Goal: Task Accomplishment & Management: Manage account settings

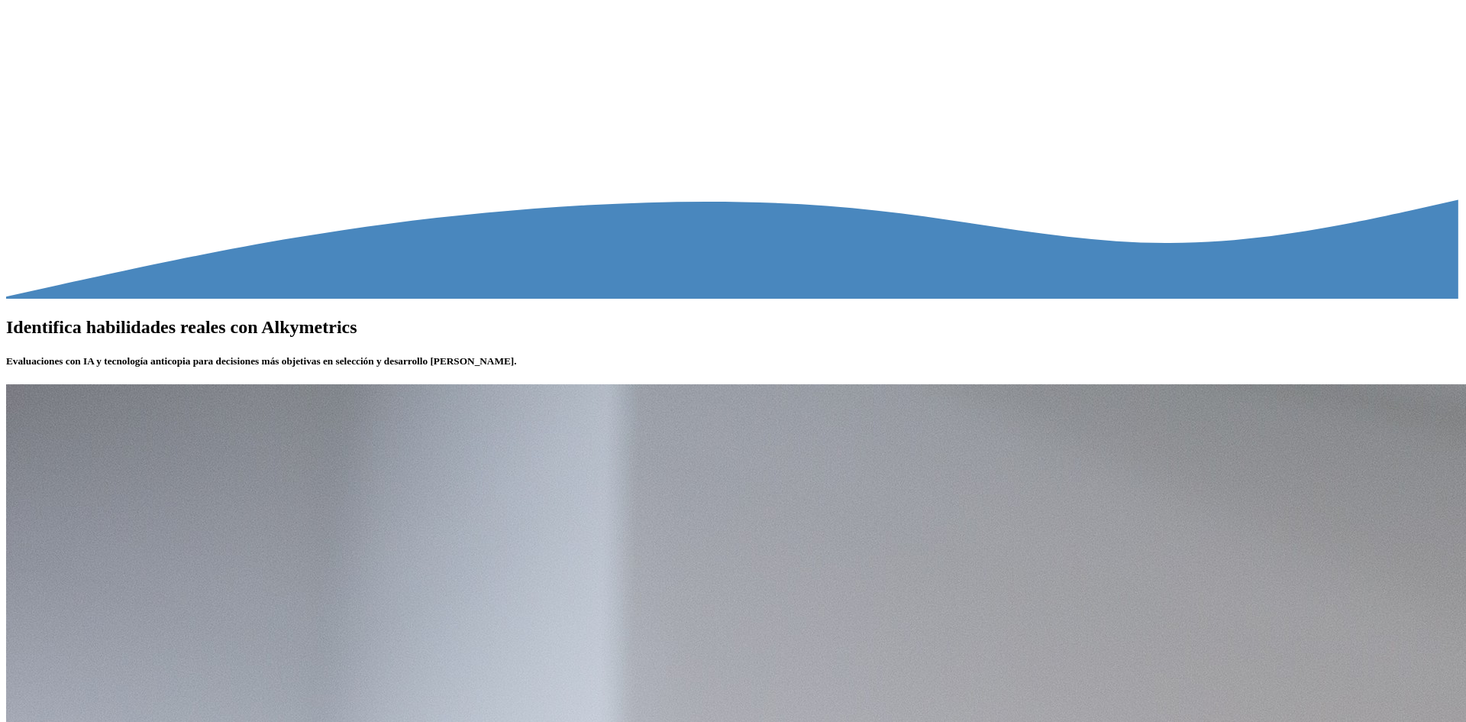
type input "**********"
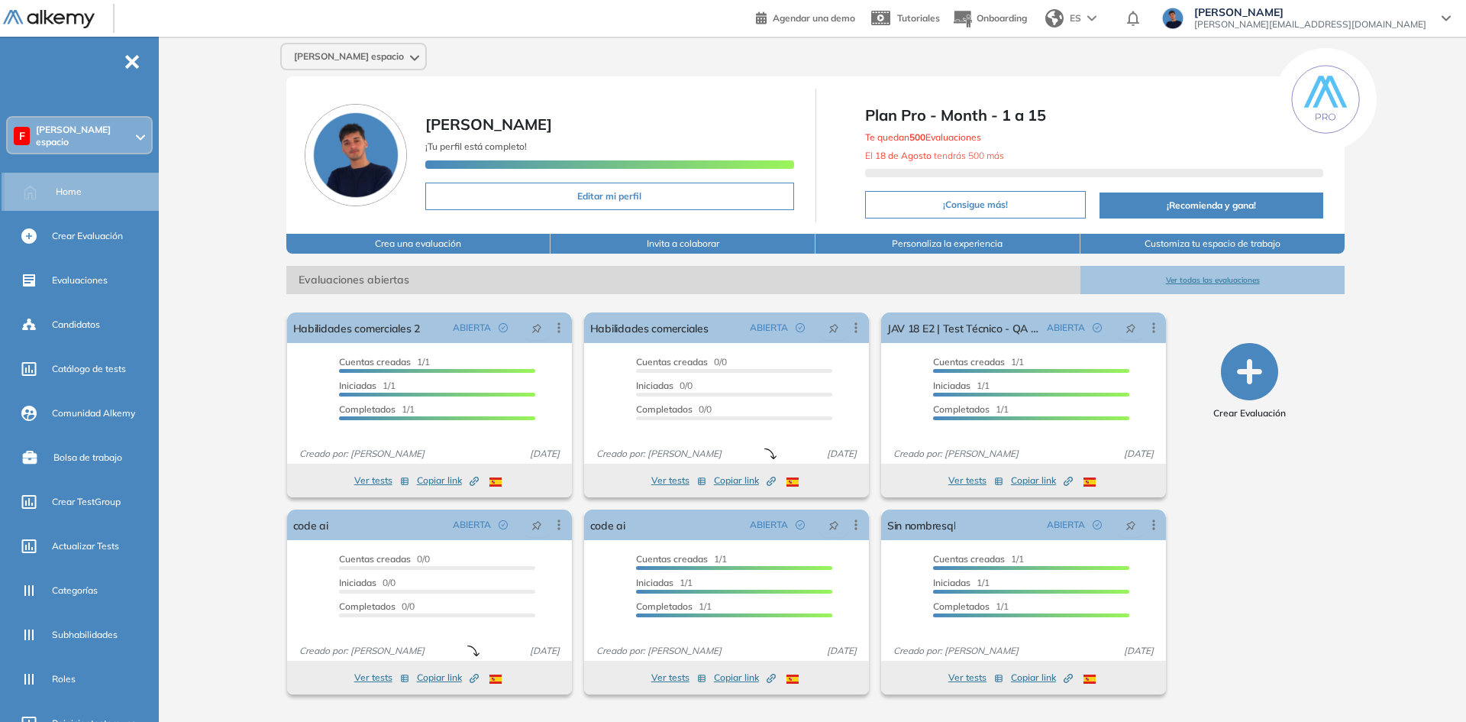
click at [71, 179] on div "Home" at bounding box center [106, 192] width 100 height 26
click at [95, 147] on div "F [PERSON_NAME] espacio" at bounding box center [80, 136] width 144 height 37
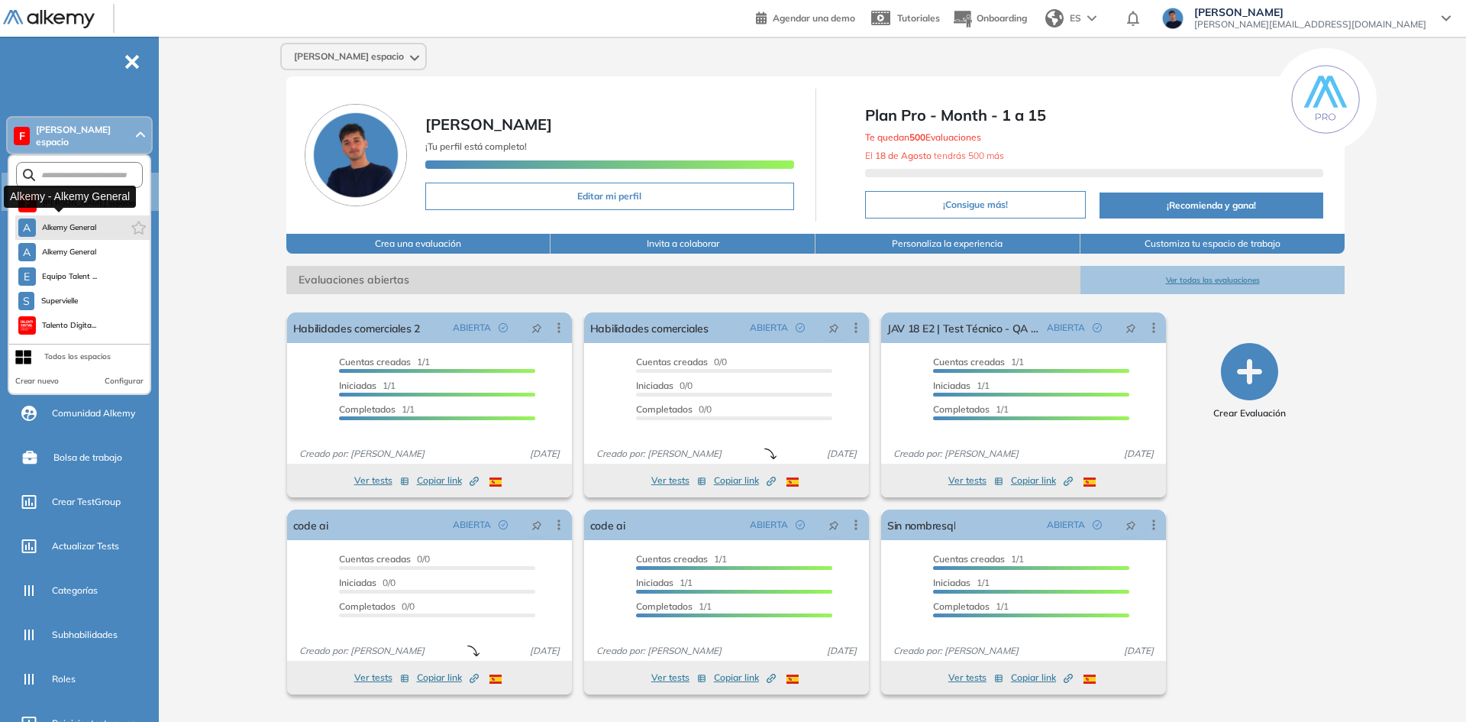
click at [75, 221] on span "Alkemy General" at bounding box center [69, 227] width 55 height 12
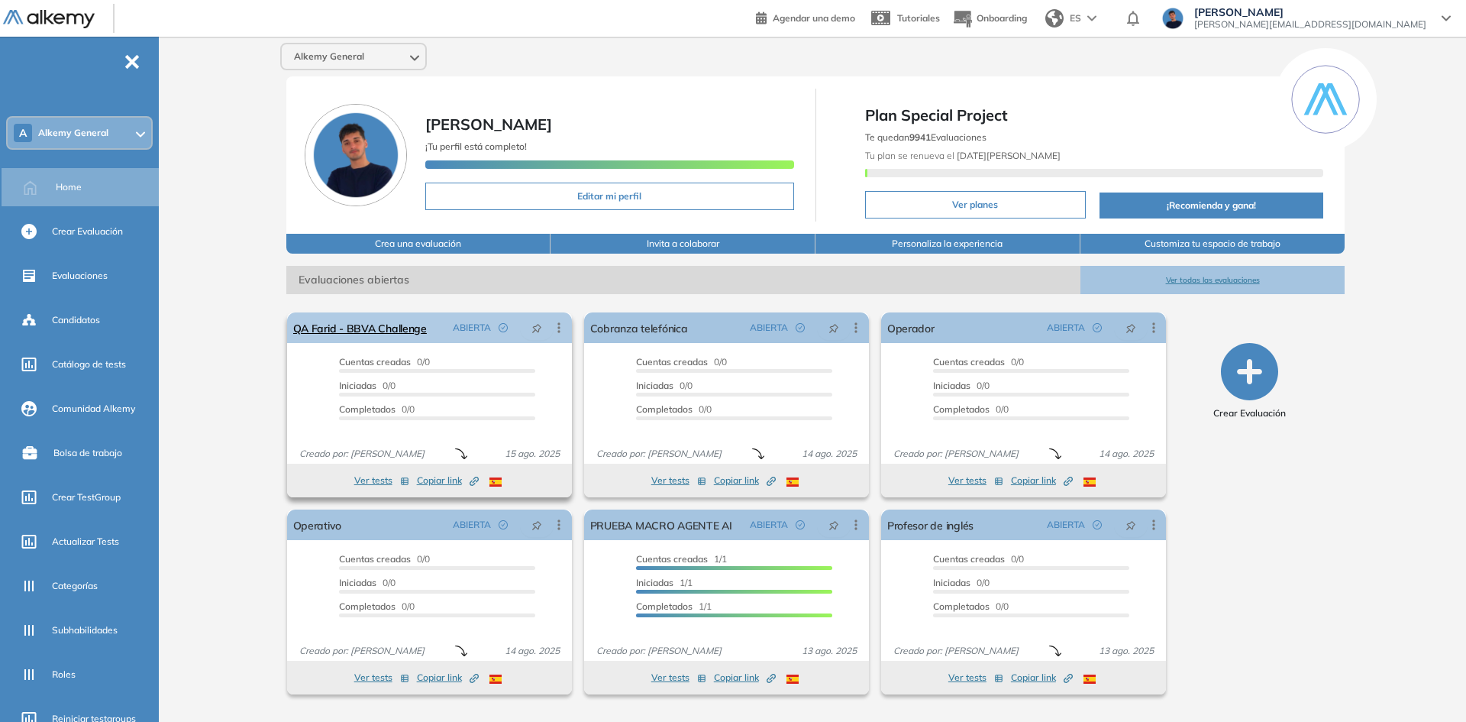
click at [561, 331] on icon at bounding box center [558, 327] width 15 height 15
click at [500, 471] on span "Mover de workspace" at bounding box center [498, 471] width 105 height 14
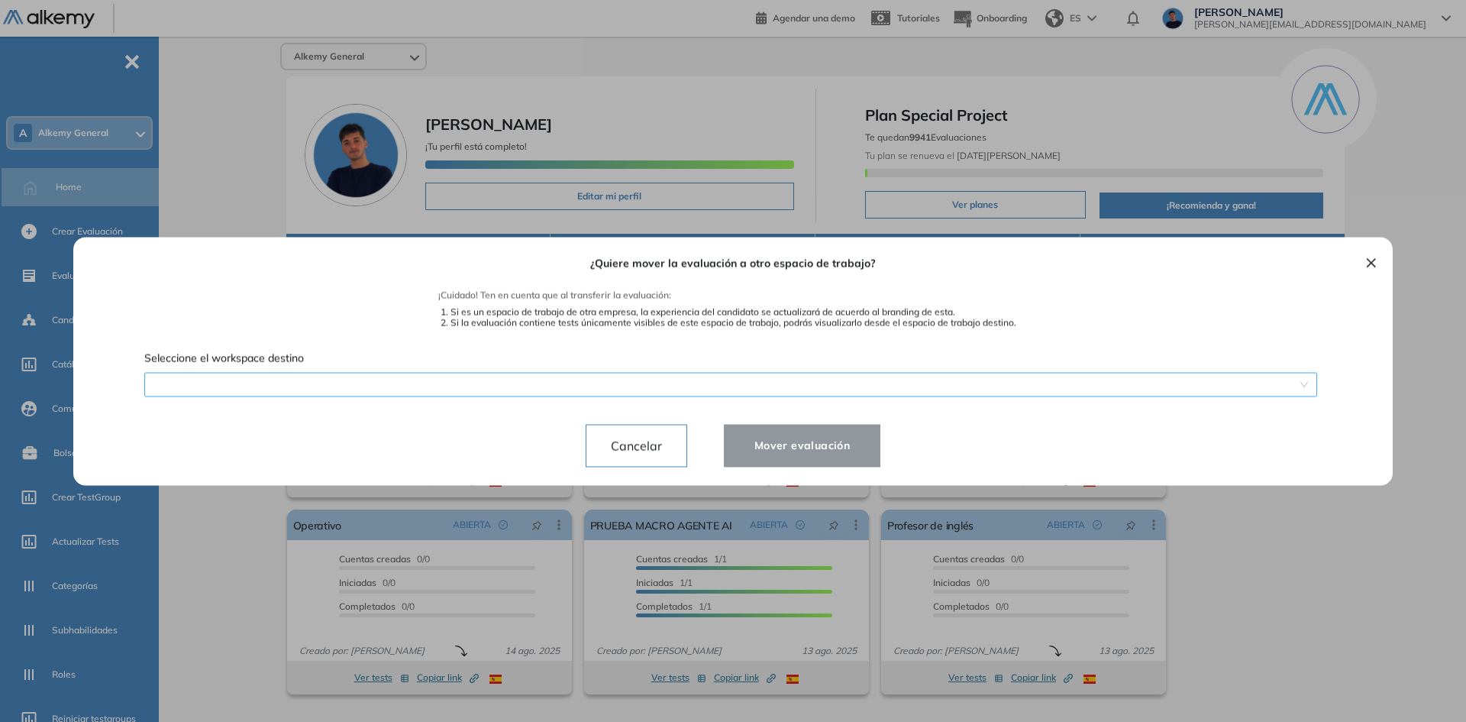
click at [449, 374] on div "¿Quiere mover la evaluación a otro espacio de trabajo? ¡Cuidado! Ten en cuenta …" at bounding box center [733, 361] width 1283 height 248
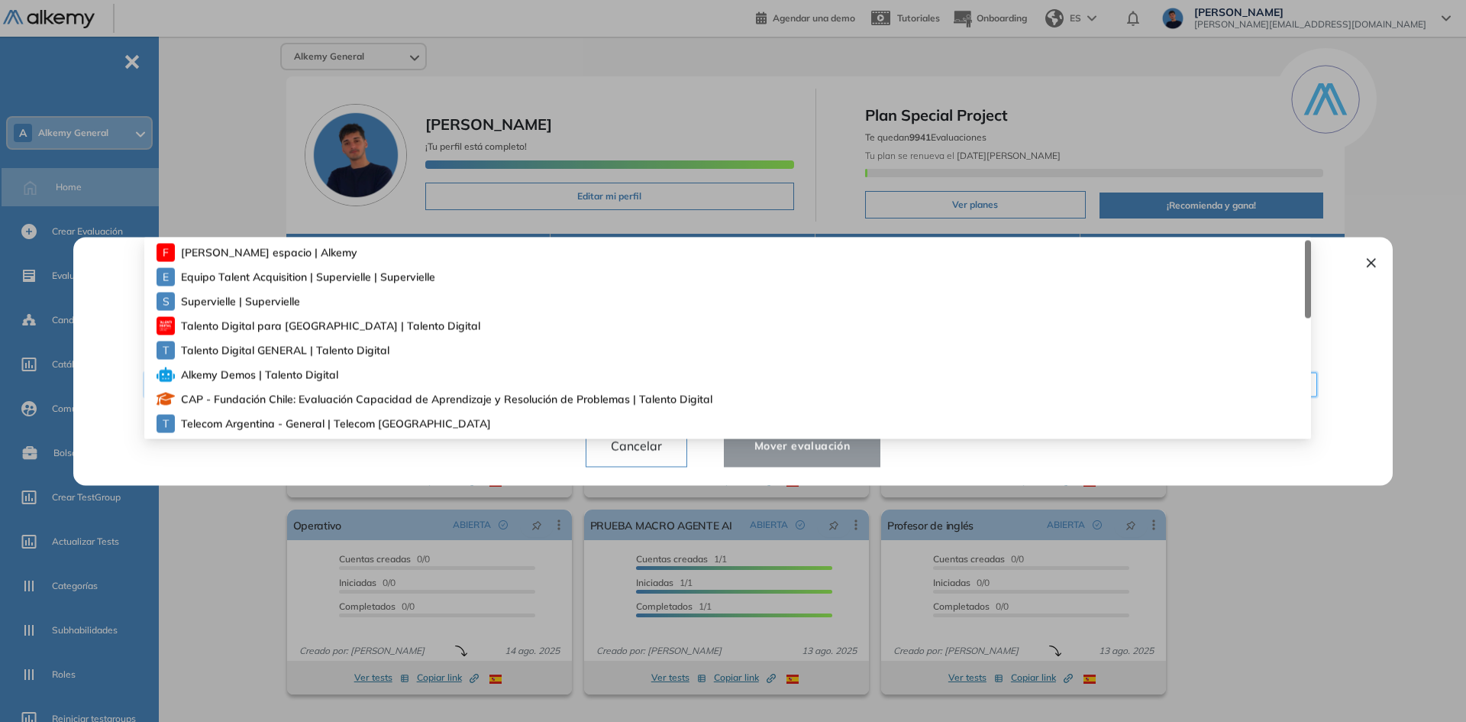
click at [297, 249] on div "F [PERSON_NAME] espacio | Alkemy" at bounding box center [734, 252] width 1155 height 24
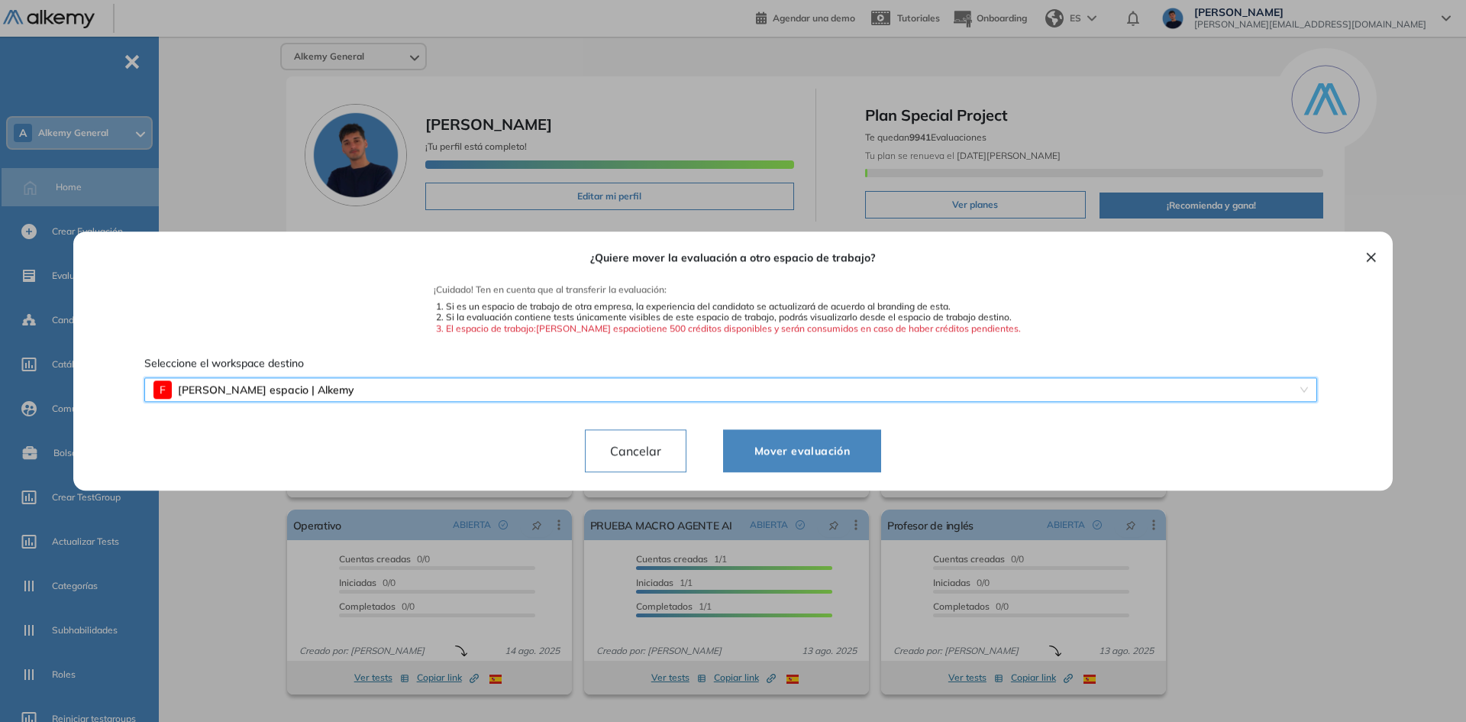
click at [788, 460] on button "Mover evaluación" at bounding box center [802, 450] width 158 height 43
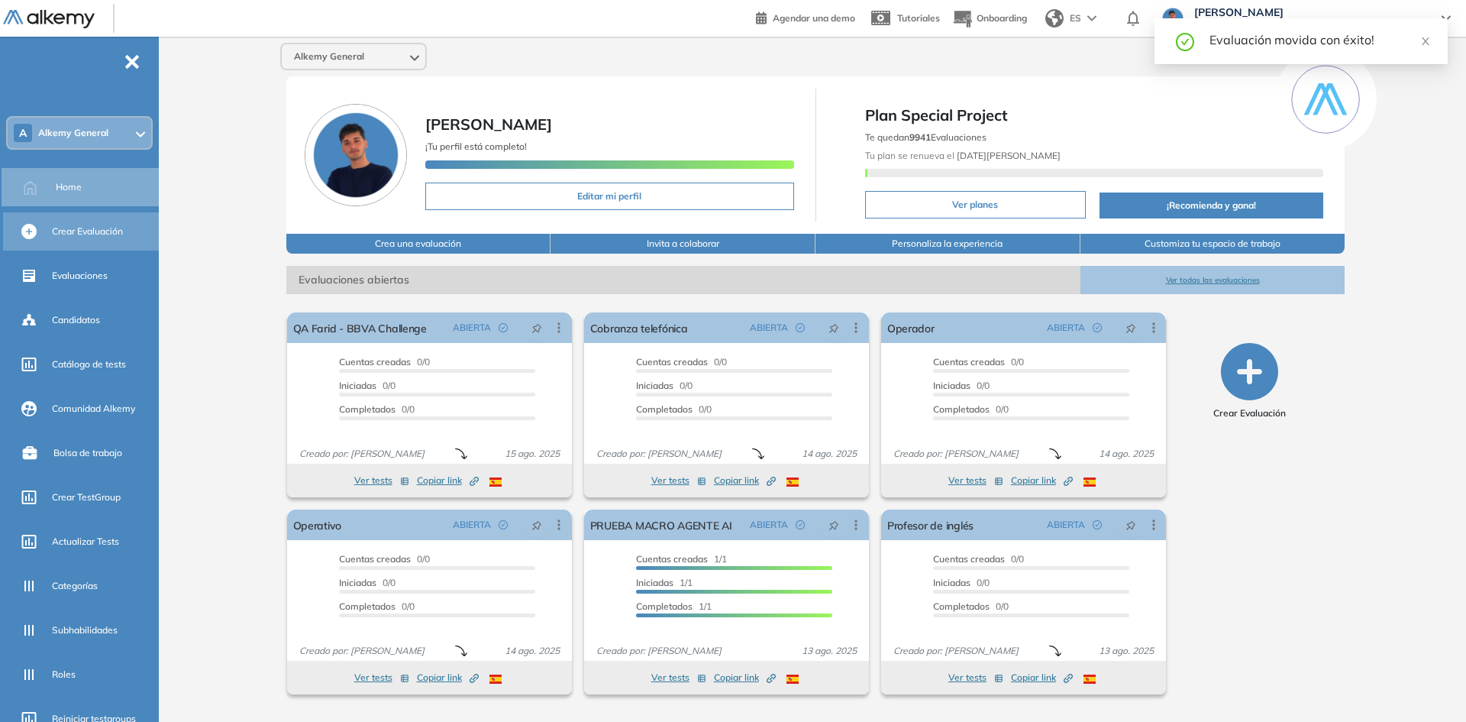
click at [98, 217] on div "Crear Evaluación" at bounding box center [82, 231] width 159 height 38
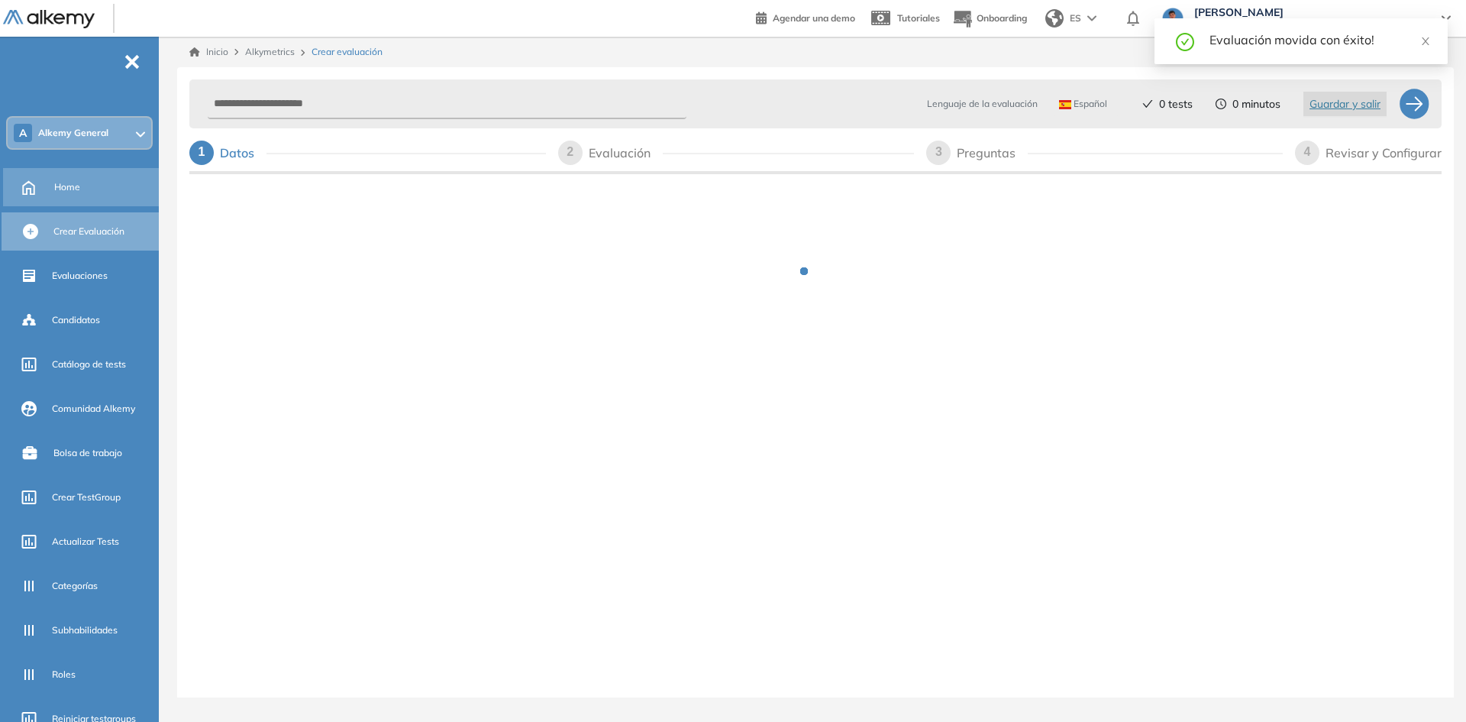
click at [92, 189] on div "Home" at bounding box center [105, 187] width 102 height 26
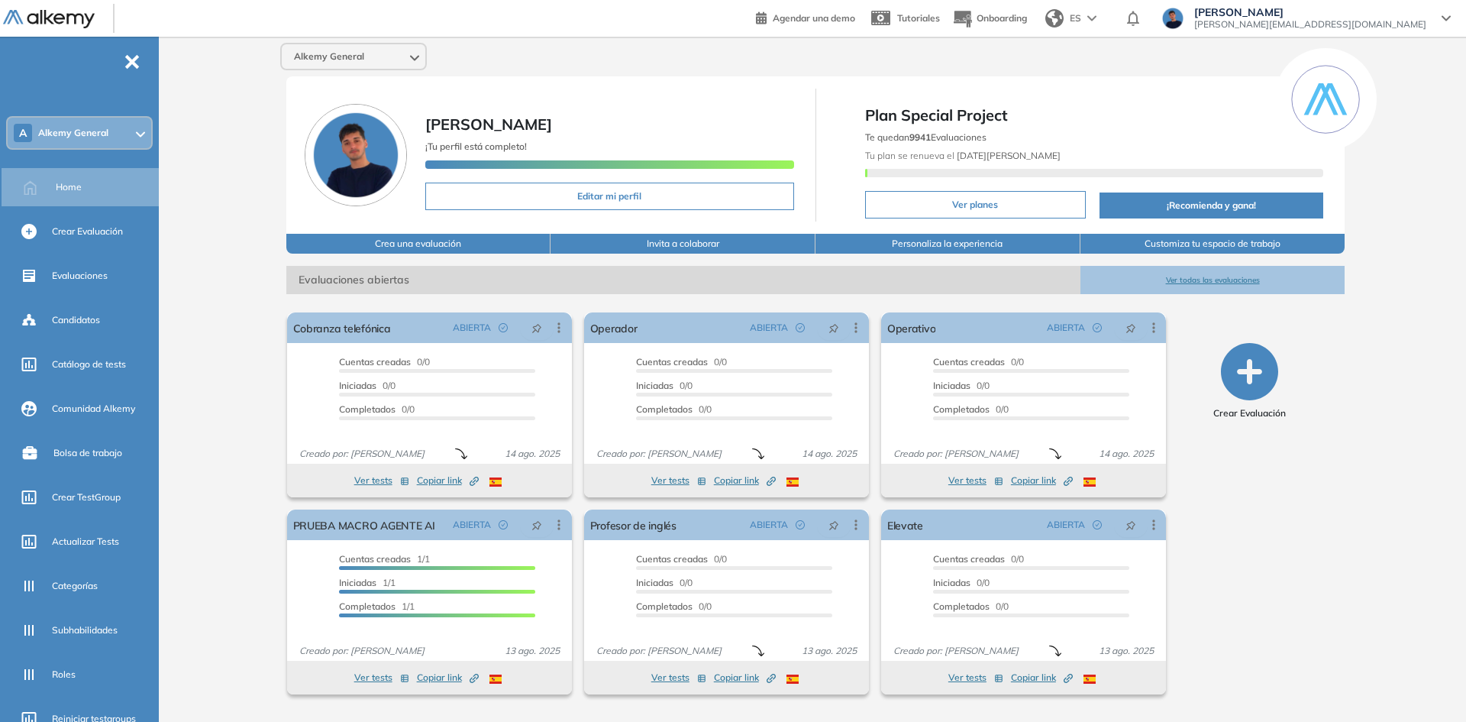
click at [89, 148] on div "A Alkemy General" at bounding box center [79, 133] width 147 height 34
click at [82, 134] on span "Alkemy General" at bounding box center [73, 133] width 70 height 12
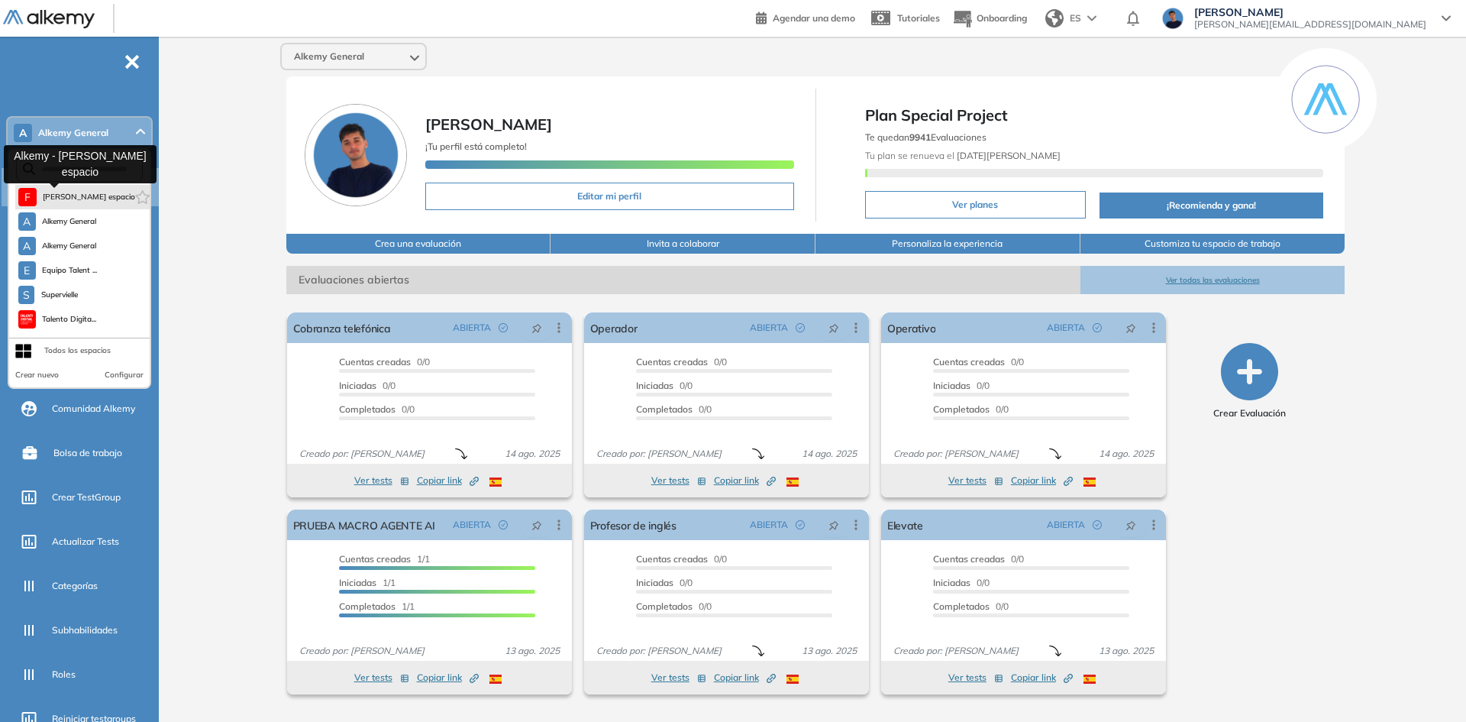
click at [71, 190] on button "F [PERSON_NAME] espacio" at bounding box center [76, 197] width 117 height 18
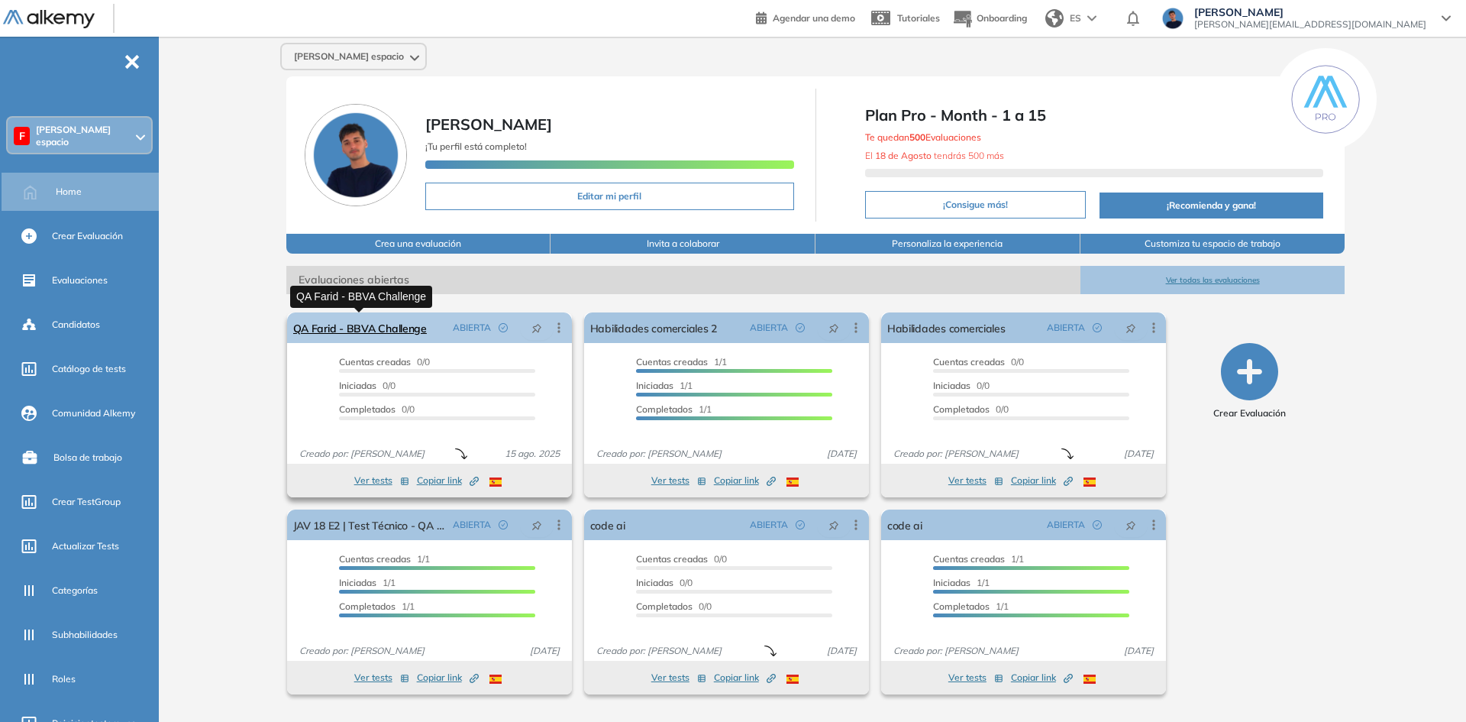
click at [359, 337] on link "QA Farid - BBVA Challenge" at bounding box center [360, 327] width 134 height 31
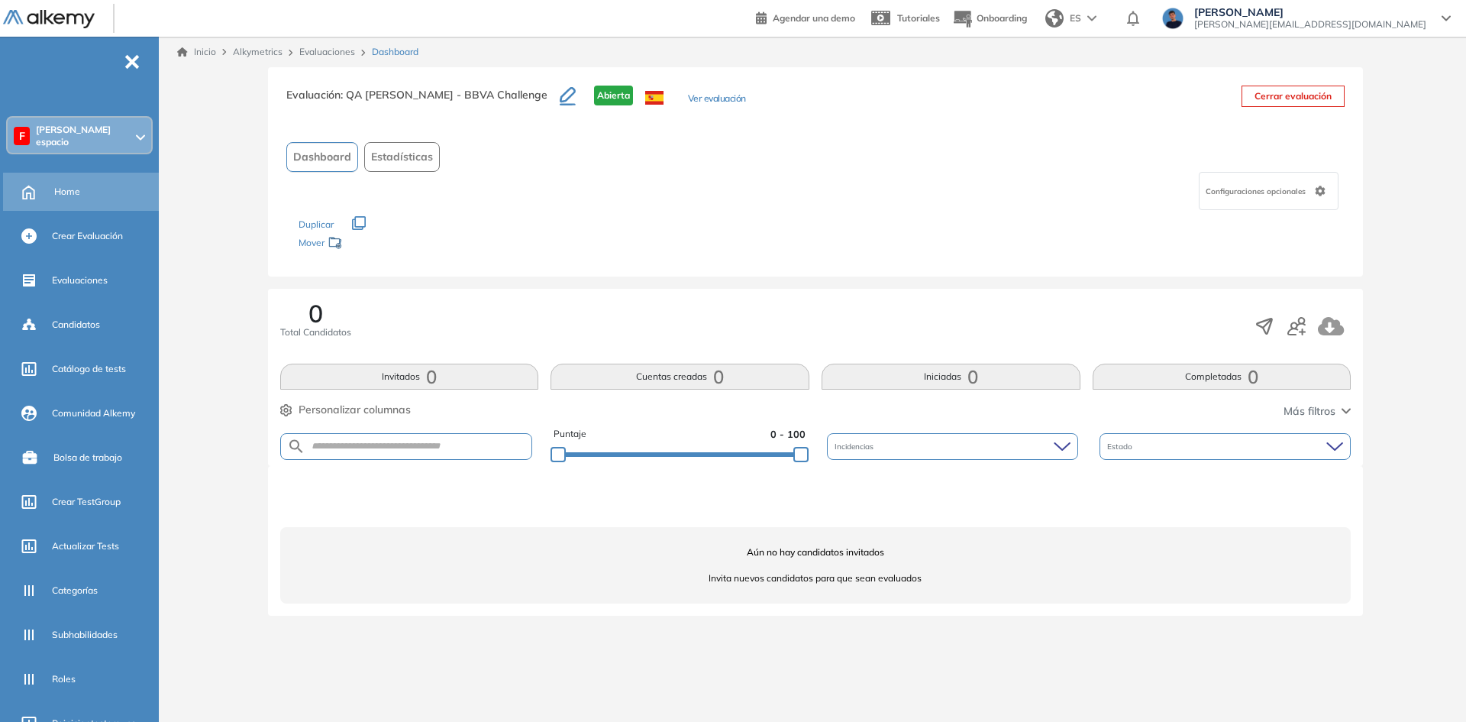
click at [79, 188] on span "Home" at bounding box center [67, 192] width 26 height 14
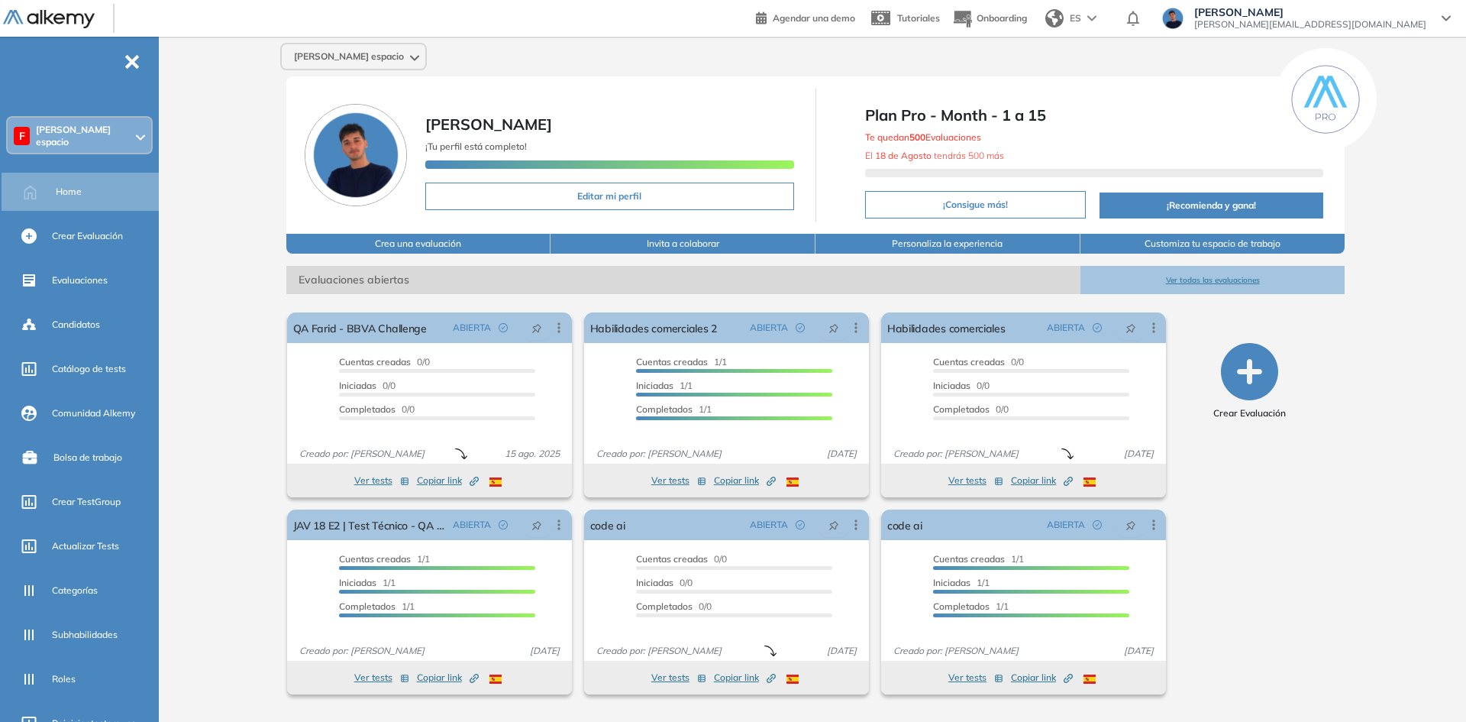
click at [206, 476] on div "[PERSON_NAME] espacio [PERSON_NAME] [PERSON_NAME] ¡Tu perfil está completo! Edi…" at bounding box center [815, 375] width 1301 height 676
